Goal: Transaction & Acquisition: Purchase product/service

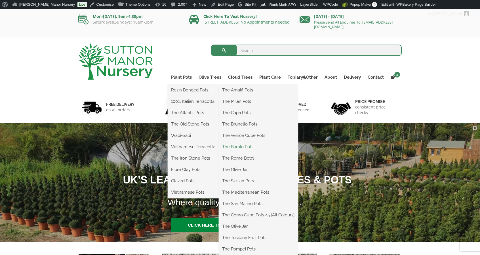
click at [248, 144] on link "The Barolo Pots" at bounding box center [258, 146] width 79 height 9
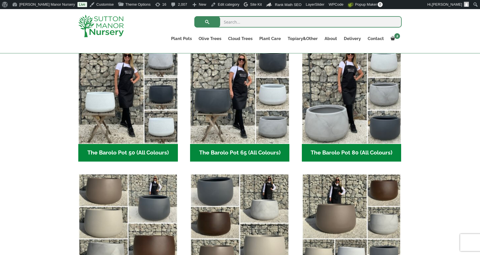
scroll to position [149, 0]
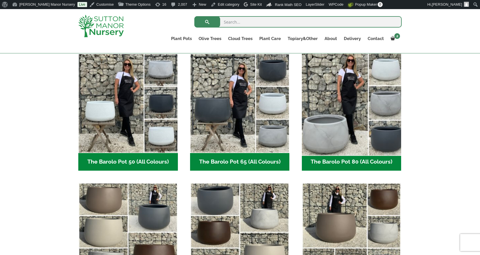
click at [370, 134] on img "Visit product category The Barolo Pot 80 (All Colours)" at bounding box center [351, 103] width 104 height 104
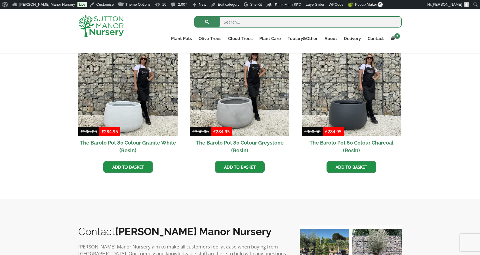
scroll to position [312, 0]
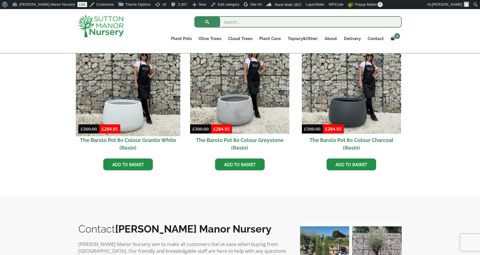
click at [160, 128] on img at bounding box center [128, 84] width 104 height 104
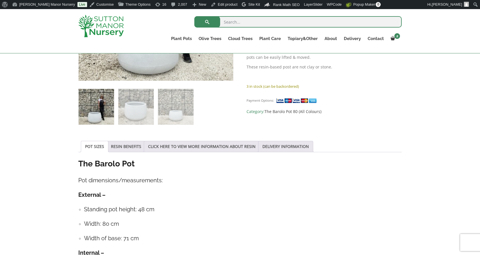
scroll to position [170, 0]
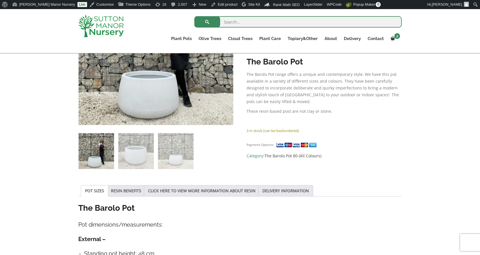
click at [90, 18] on img at bounding box center [100, 26] width 45 height 22
